Goal: Information Seeking & Learning: Learn about a topic

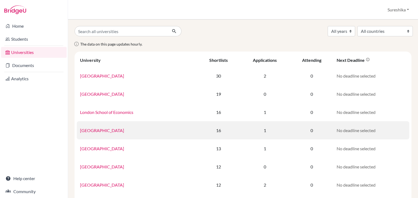
click at [107, 130] on link "University of Oxford" at bounding box center [102, 130] width 44 height 5
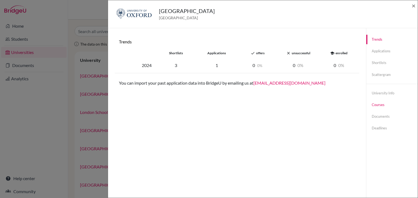
click at [374, 107] on link "Courses" at bounding box center [391, 105] width 51 height 10
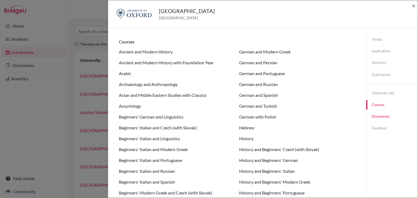
click at [375, 117] on link "Documents" at bounding box center [391, 117] width 51 height 10
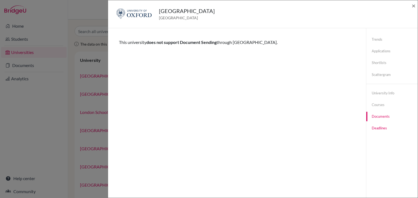
click at [375, 129] on link "Deadlines" at bounding box center [391, 129] width 51 height 10
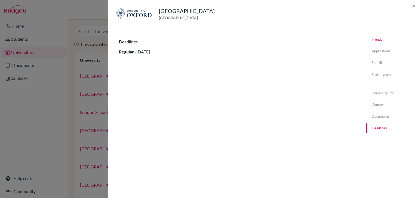
click at [374, 39] on link "Trends" at bounding box center [391, 40] width 51 height 10
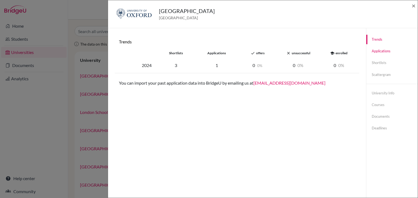
click at [373, 51] on link "Applications" at bounding box center [391, 51] width 51 height 10
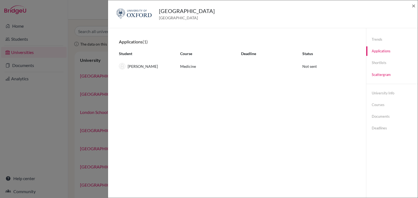
click at [377, 75] on link "Scattergram" at bounding box center [391, 75] width 51 height 10
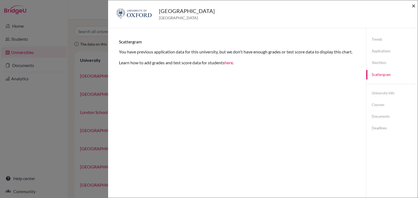
click at [413, 6] on span "×" at bounding box center [413, 6] width 4 height 8
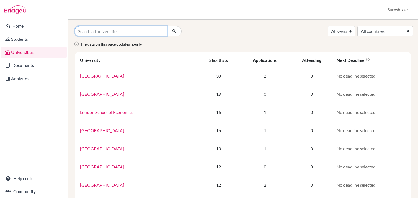
click at [131, 34] on input "Search all universities" at bounding box center [120, 31] width 93 height 10
type input "[GEOGRAPHIC_DATA]"
click at [167, 26] on button "submit" at bounding box center [174, 31] width 14 height 10
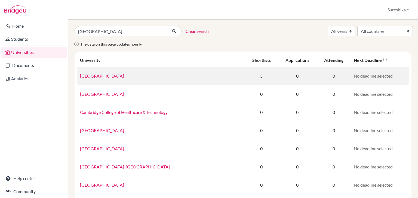
drag, startPoint x: 0, startPoint y: 0, endPoint x: 123, endPoint y: 76, distance: 144.3
click at [123, 76] on link "[GEOGRAPHIC_DATA]" at bounding box center [102, 75] width 44 height 5
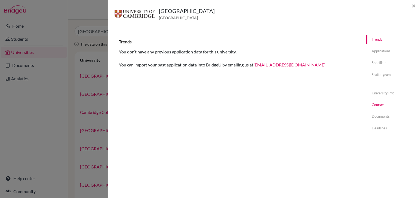
click at [373, 105] on link "Courses" at bounding box center [391, 105] width 51 height 10
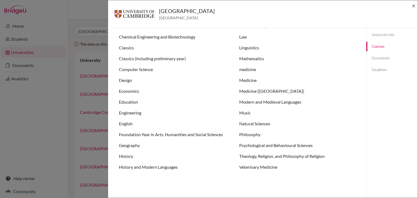
scroll to position [59, 0]
